Goal: Find specific page/section

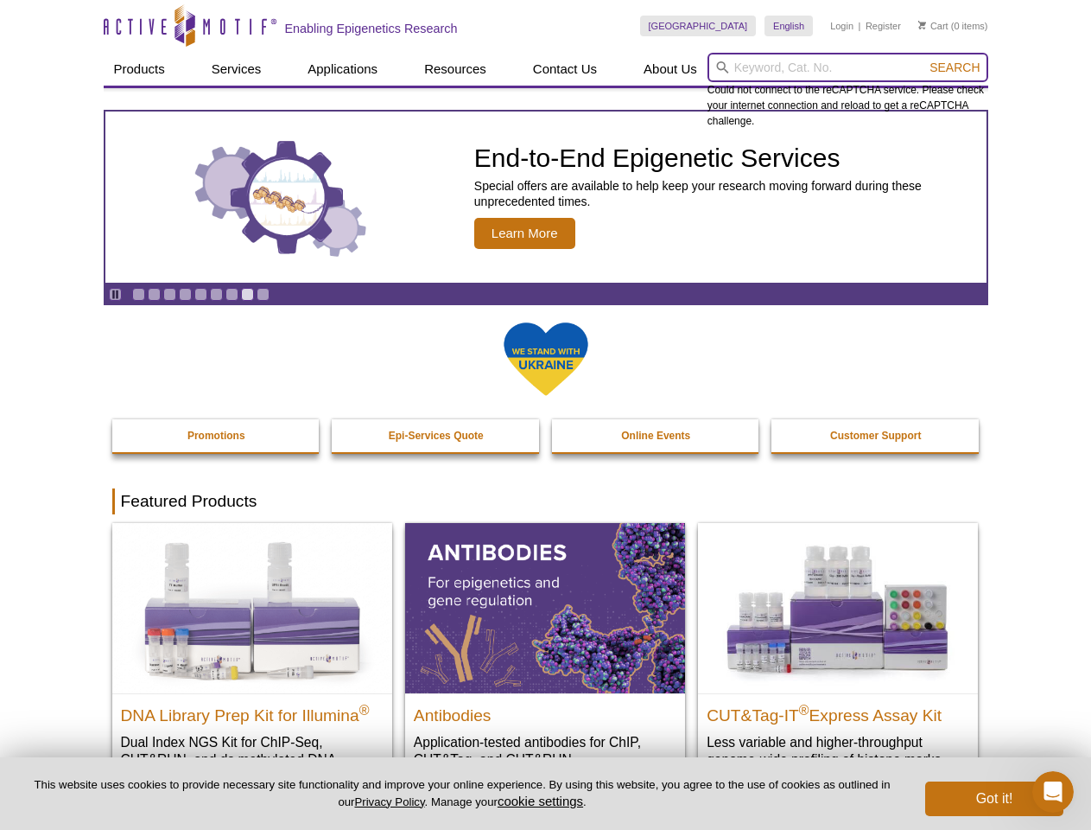
click at [848, 67] on input "search" at bounding box center [848, 67] width 281 height 29
click at [955, 67] on span "Search" at bounding box center [955, 67] width 50 height 14
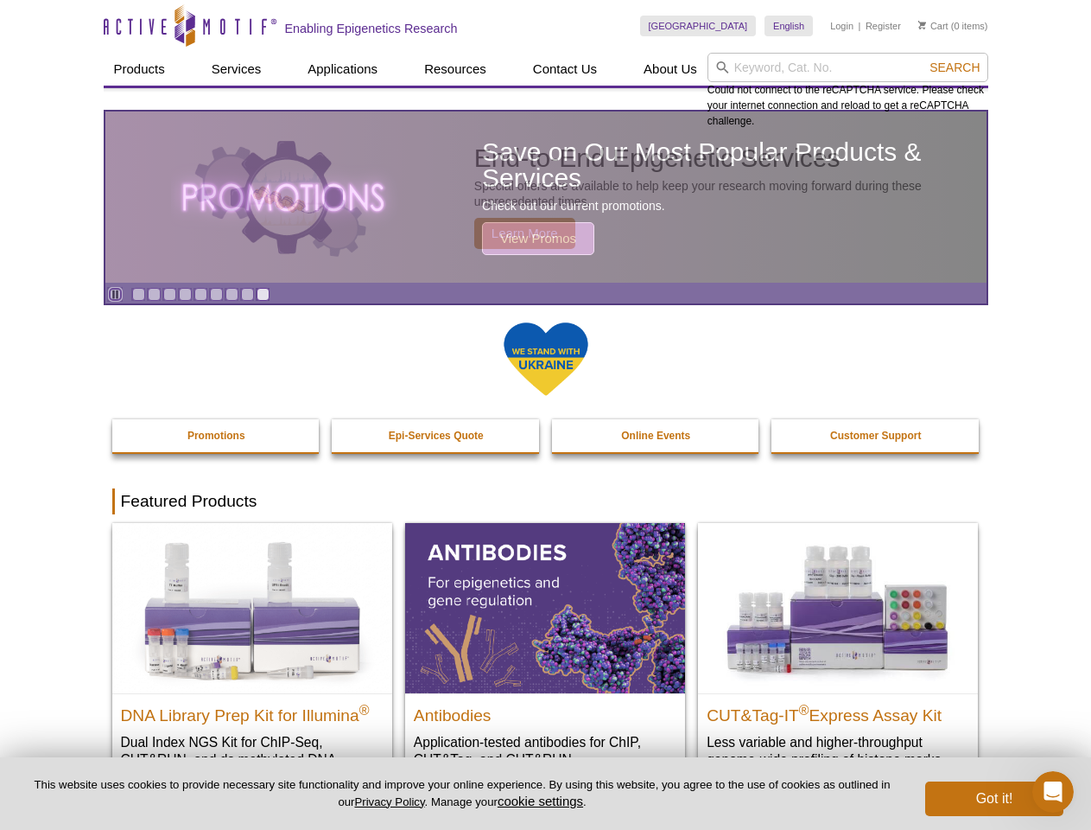
click at [115, 294] on icon "Pause" at bounding box center [115, 294] width 11 height 11
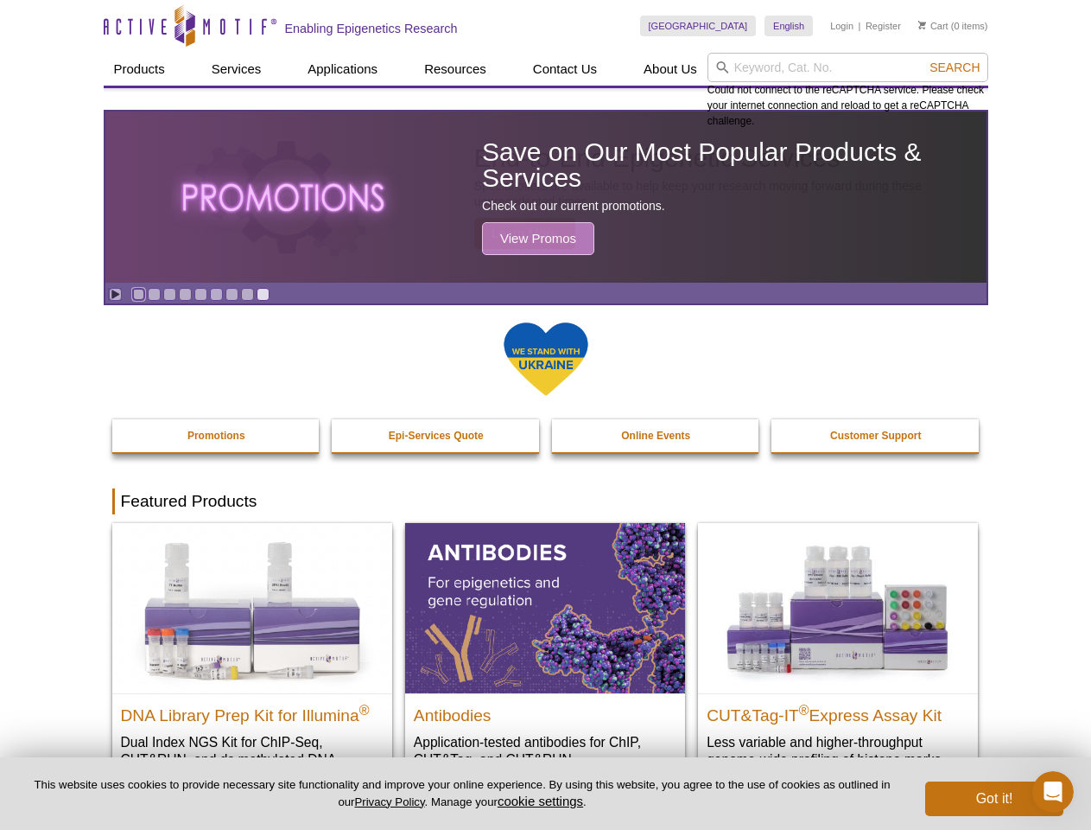
click at [138, 294] on link "Go to slide 1" at bounding box center [138, 294] width 13 height 13
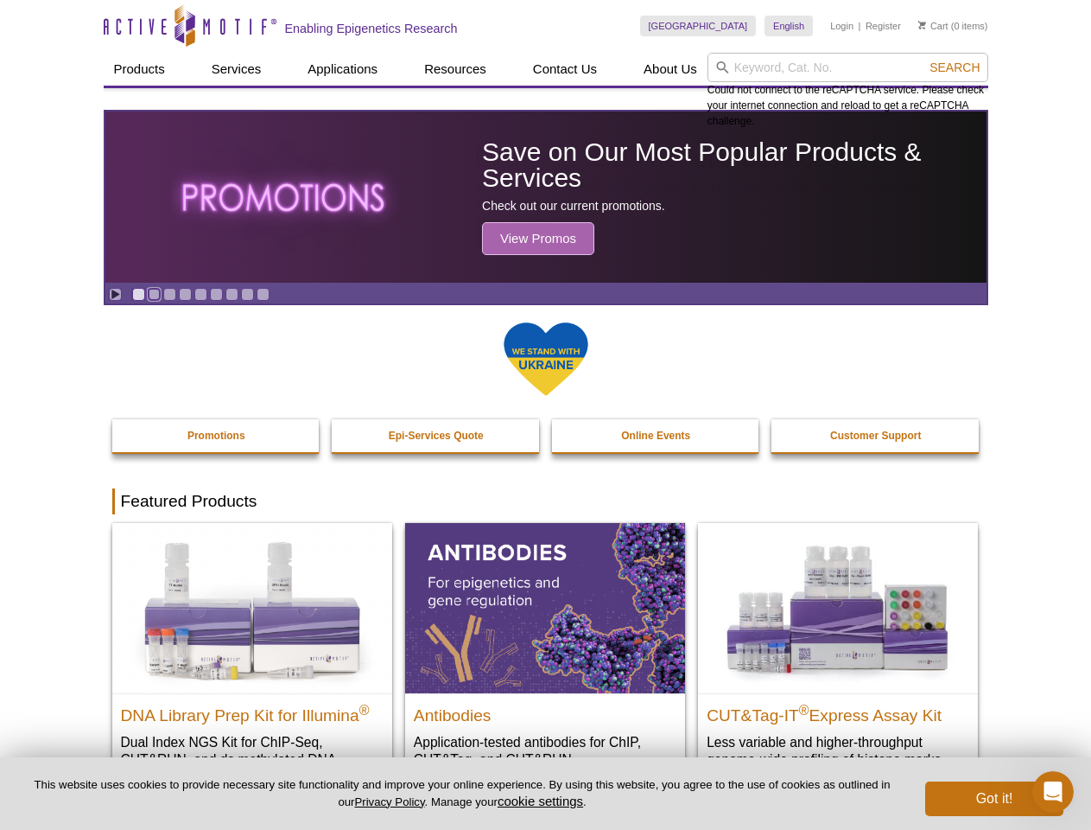
click at [154, 294] on link "Go to slide 2" at bounding box center [154, 294] width 13 height 13
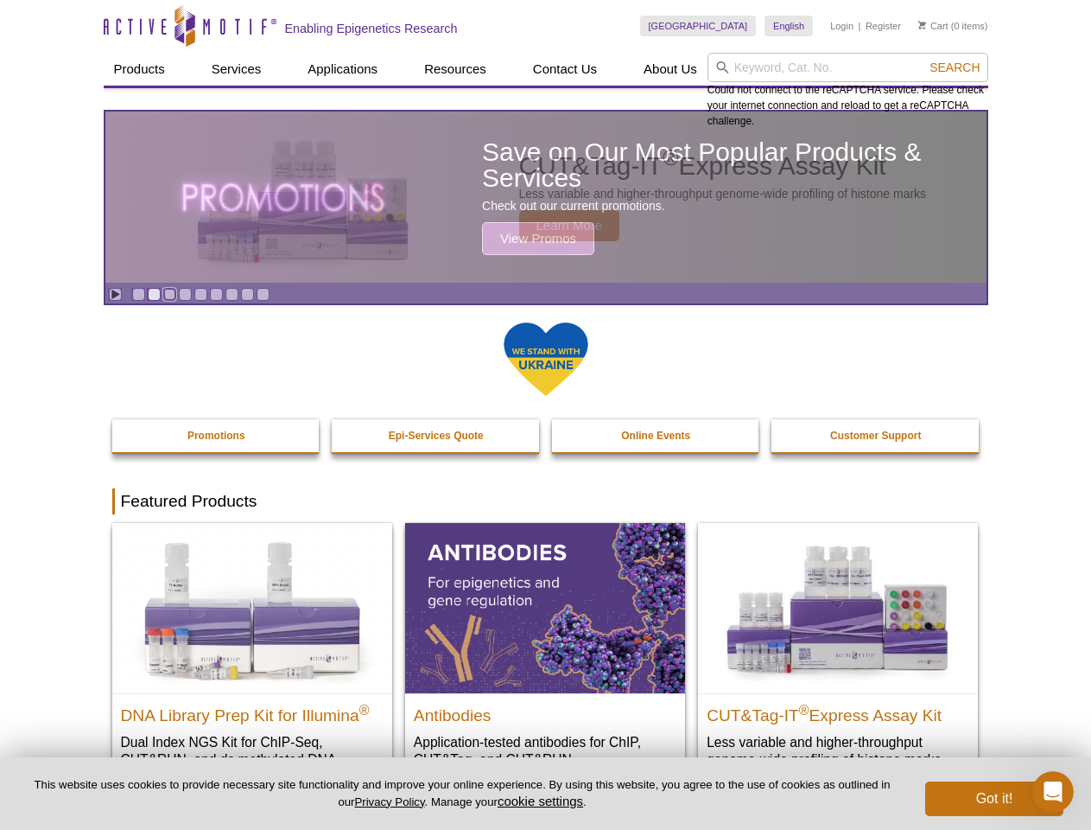
click at [169, 294] on link "Go to slide 3" at bounding box center [169, 294] width 13 height 13
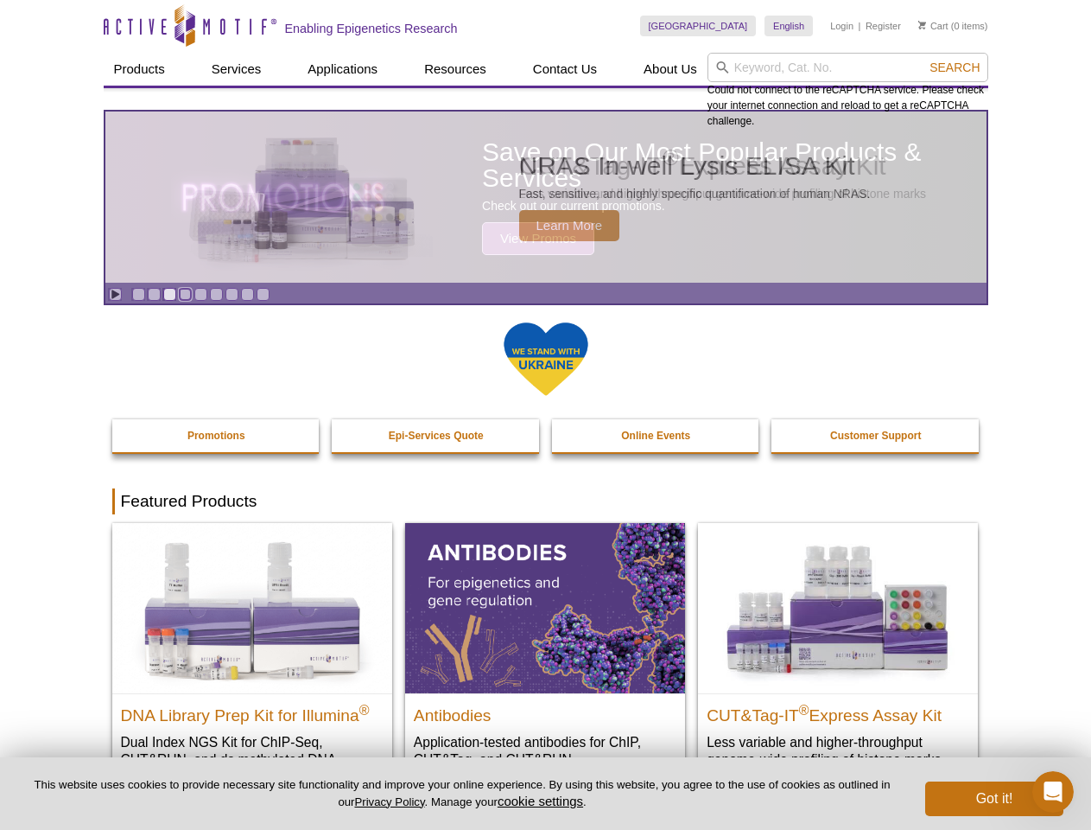
click at [185, 294] on link "Go to slide 4" at bounding box center [185, 294] width 13 height 13
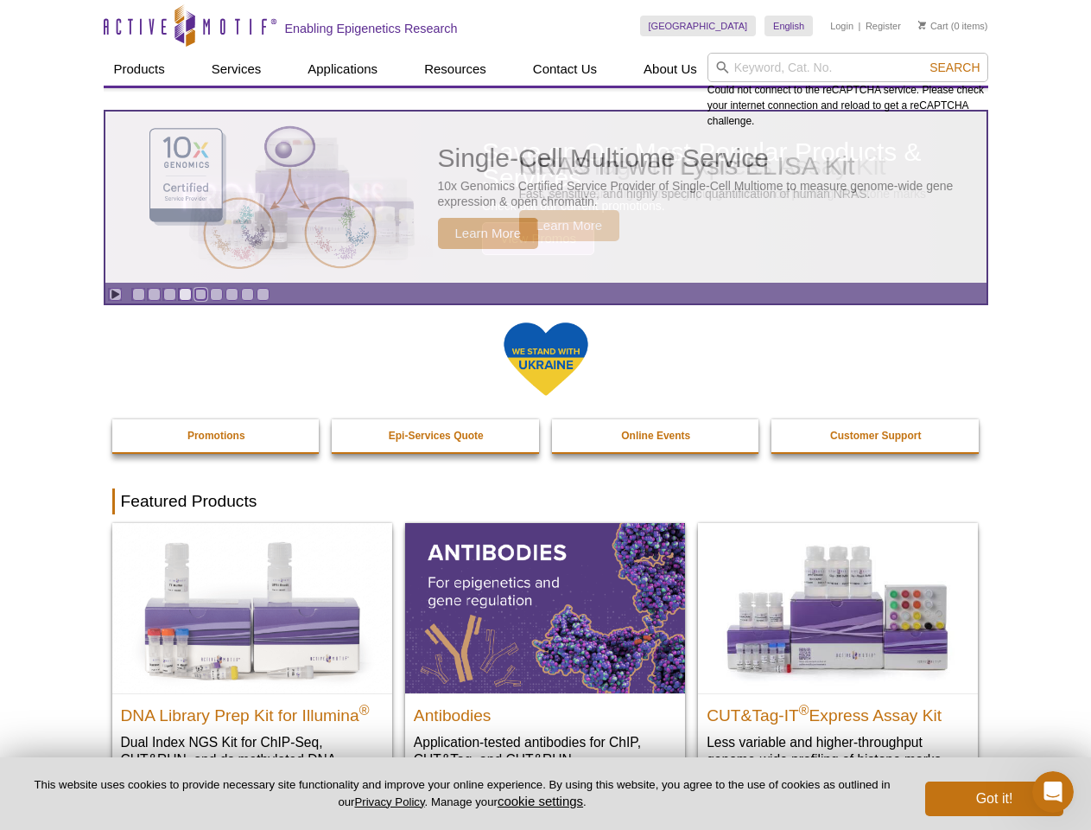
click at [200, 294] on link "Go to slide 5" at bounding box center [200, 294] width 13 height 13
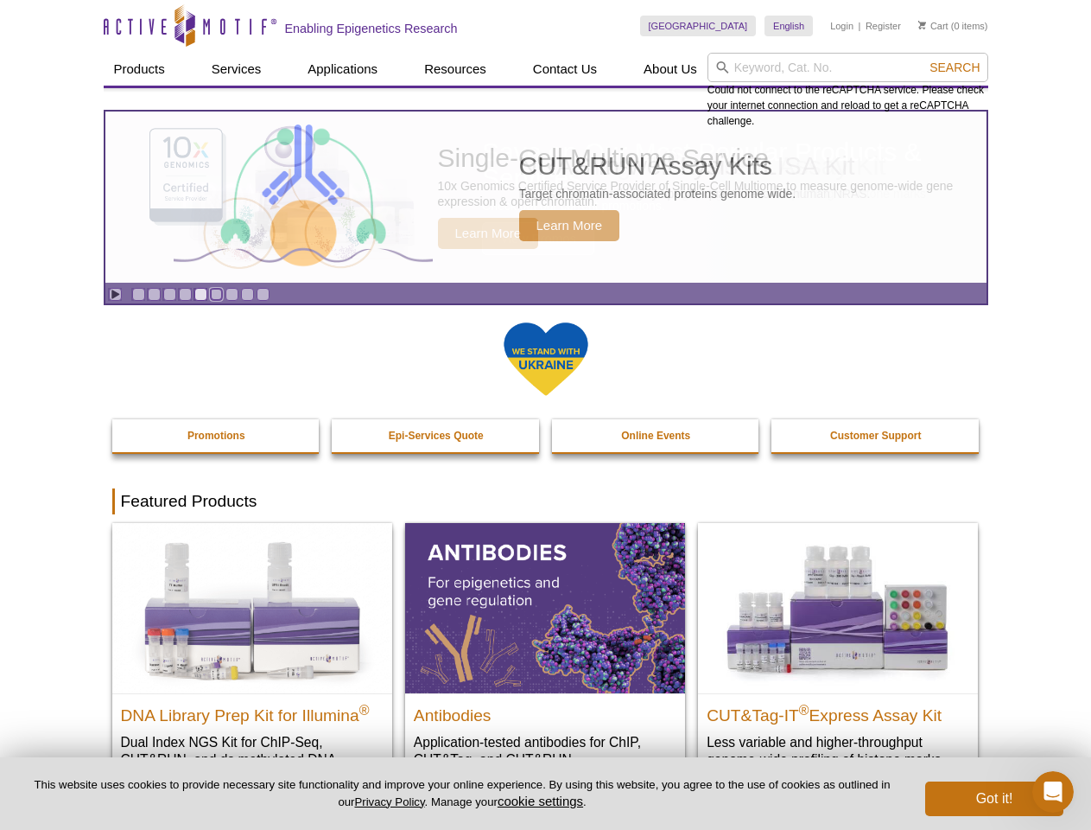
click at [216, 294] on link "Go to slide 6" at bounding box center [216, 294] width 13 height 13
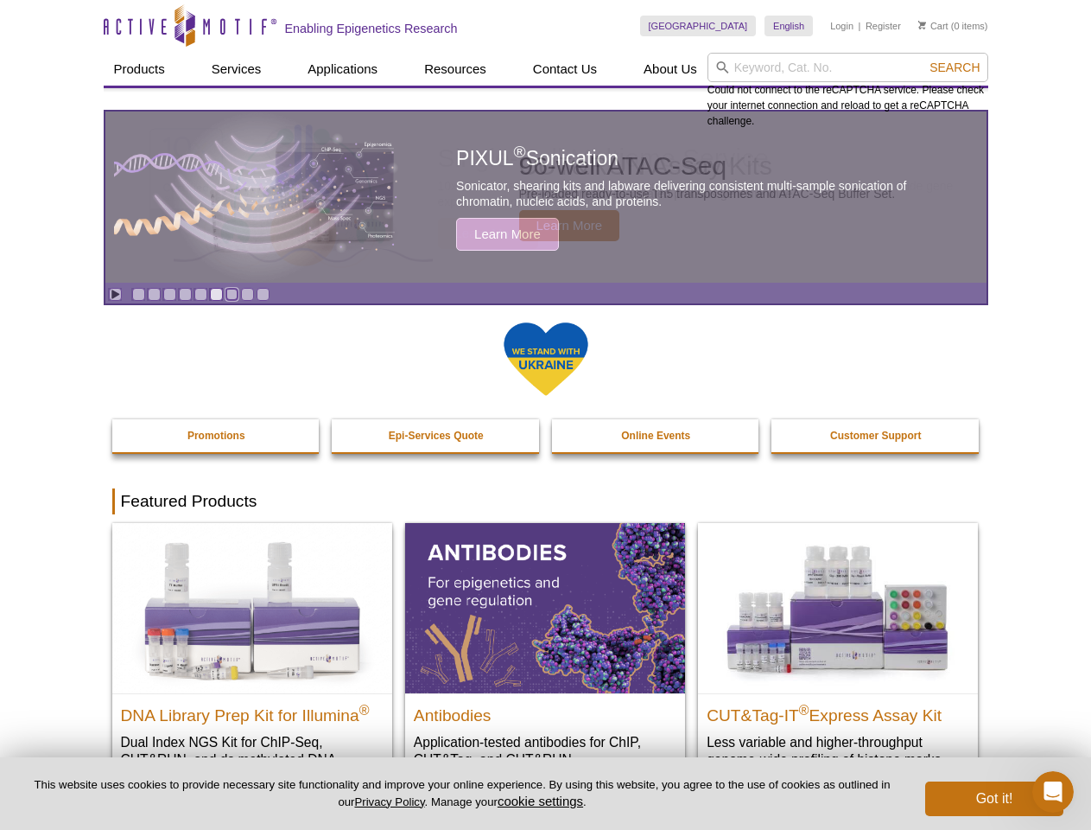
click at [232, 294] on link "Go to slide 7" at bounding box center [232, 294] width 13 height 13
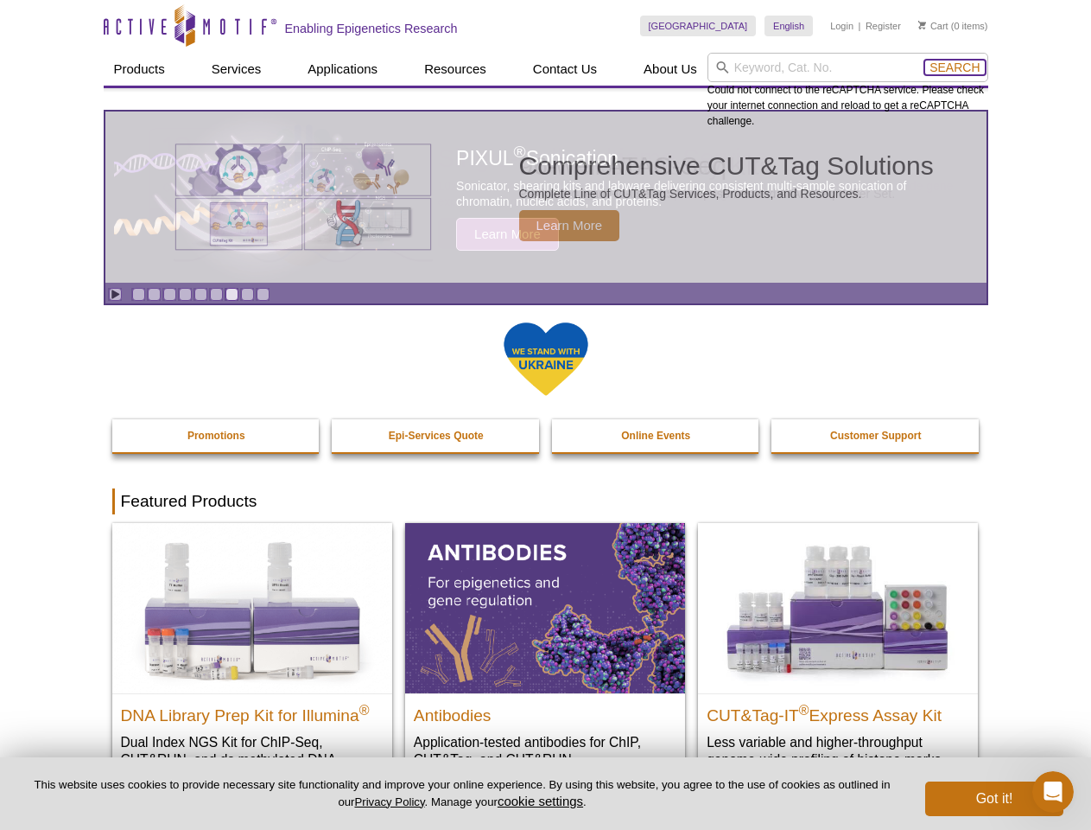
click at [955, 67] on span "Search" at bounding box center [955, 67] width 50 height 14
